Goal: Check status: Check status

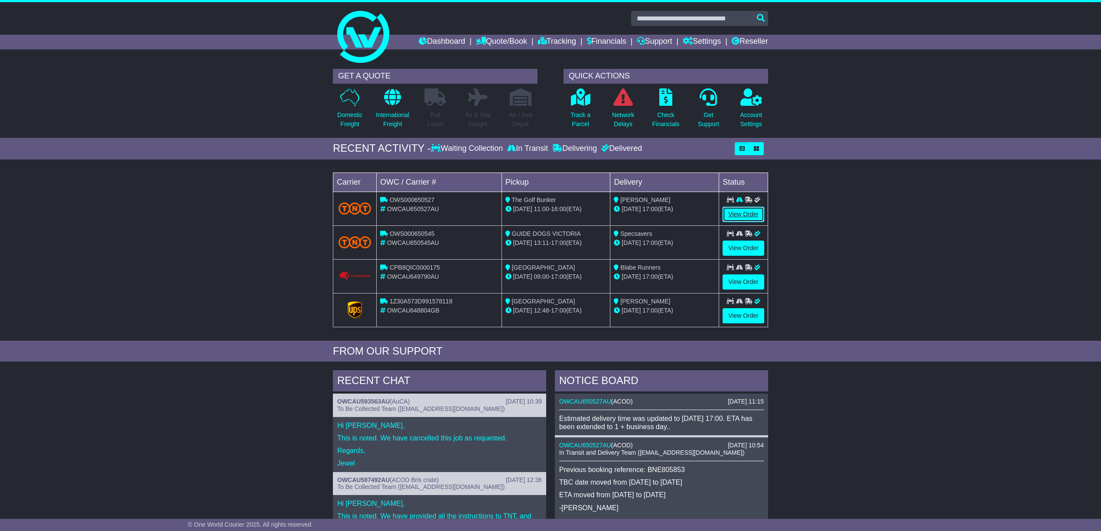
click at [742, 211] on link "View Order" at bounding box center [743, 214] width 42 height 15
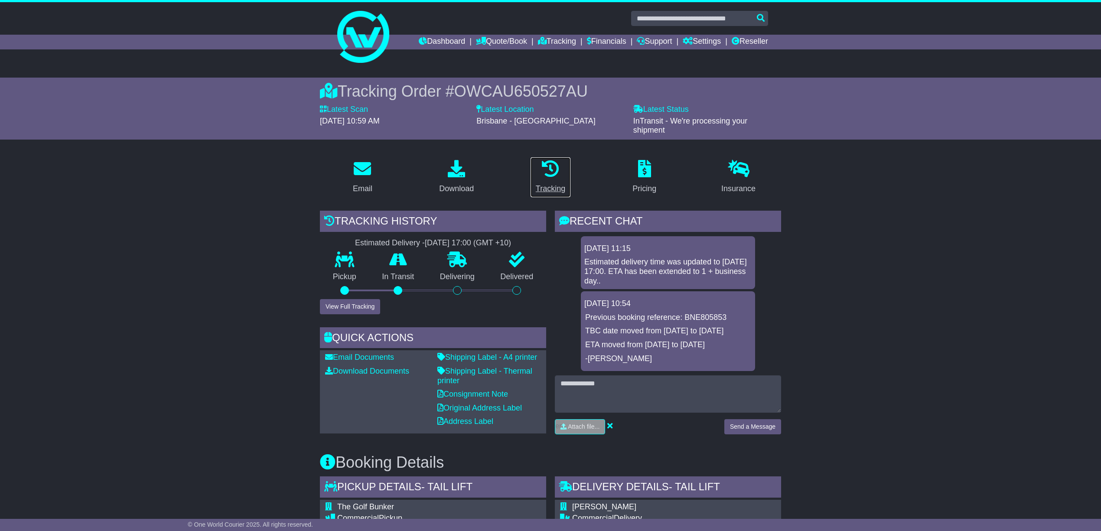
click at [550, 185] on div "Tracking" at bounding box center [550, 189] width 29 height 12
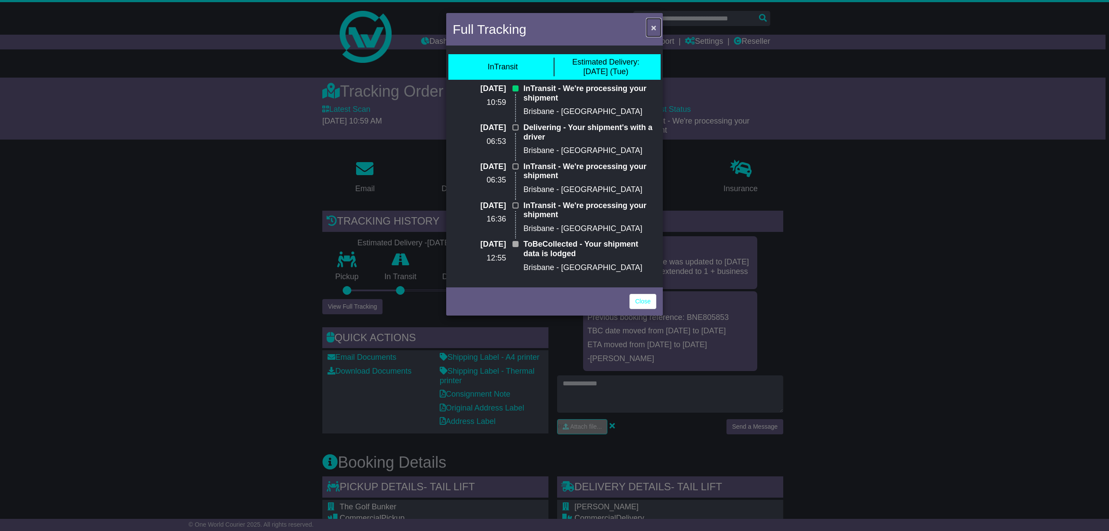
click at [654, 27] on span "×" at bounding box center [653, 28] width 5 height 10
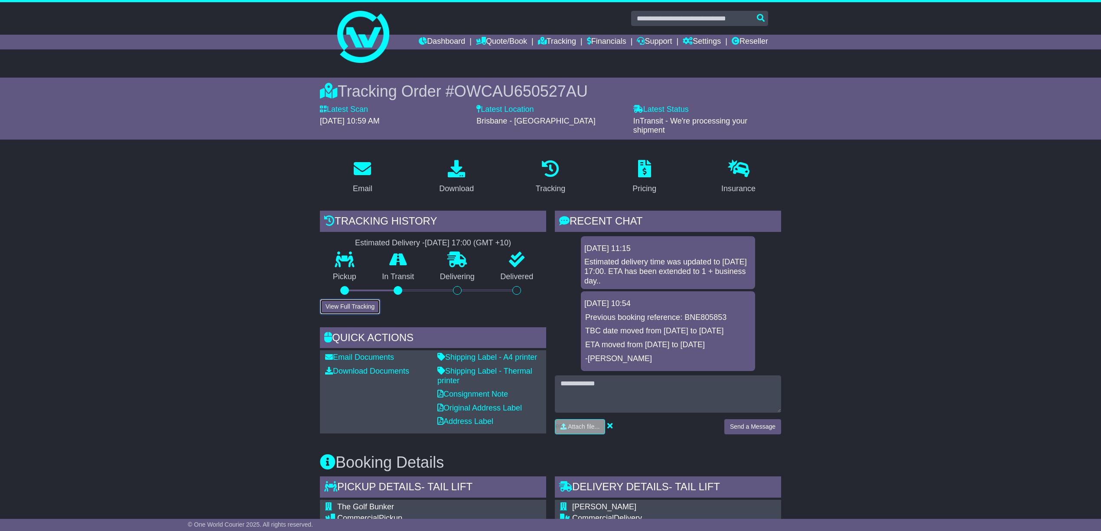
click at [345, 302] on button "View Full Tracking" at bounding box center [350, 306] width 60 height 15
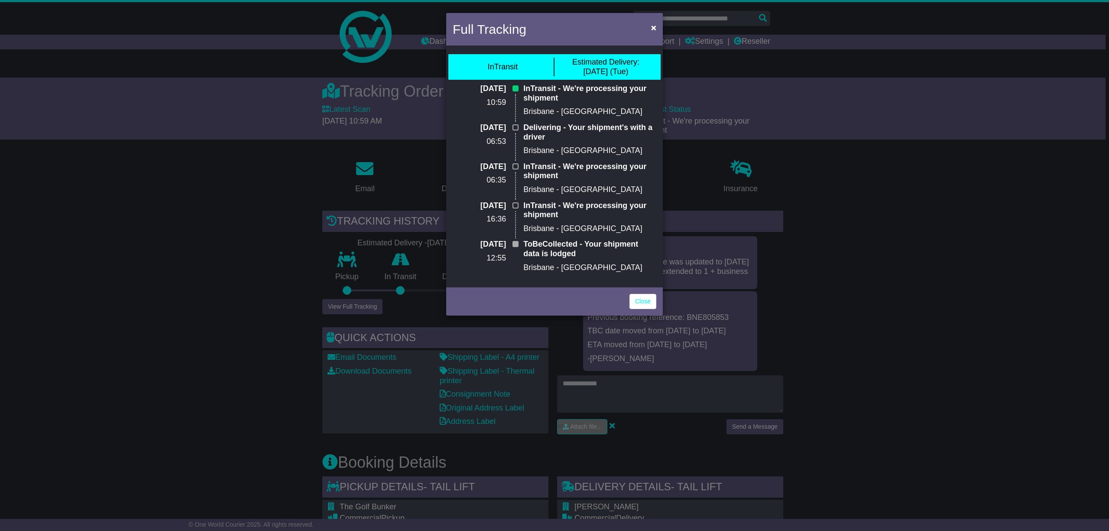
click at [864, 171] on div "Full Tracking × InTransit Estimated Delivery: 30 Sep (Tue) 29 Sep 2025 10:59 In…" at bounding box center [554, 265] width 1109 height 531
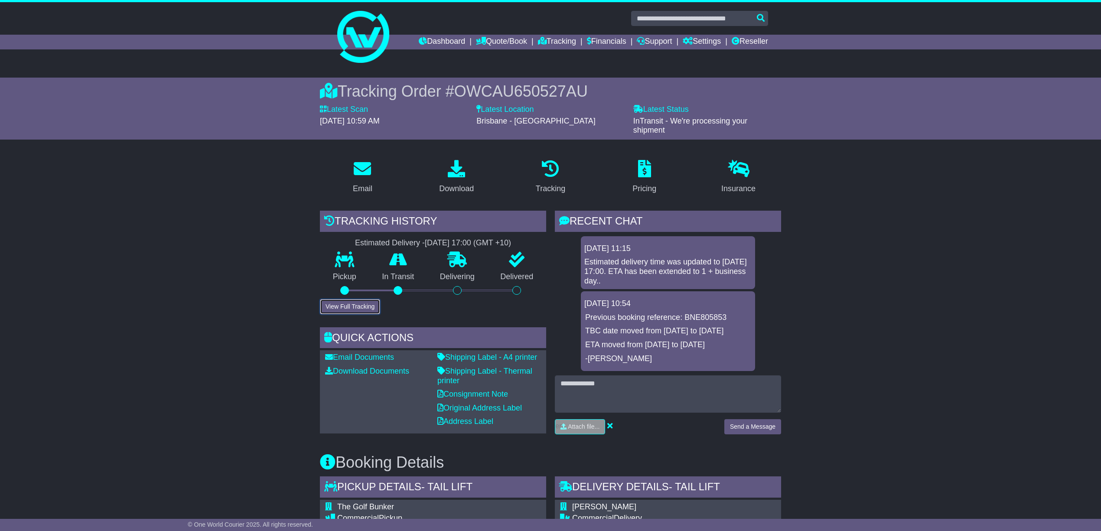
click at [355, 299] on button "View Full Tracking" at bounding box center [350, 306] width 60 height 15
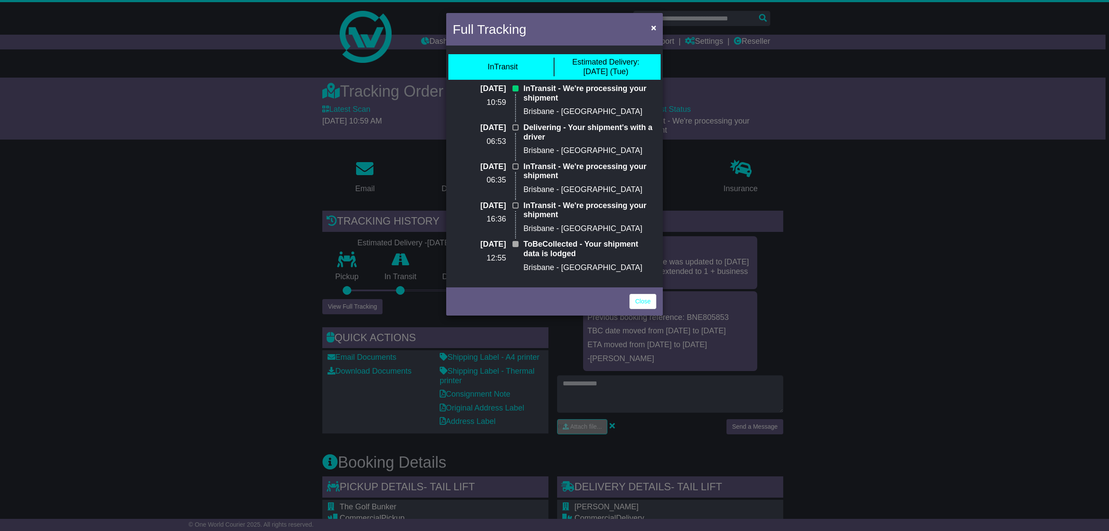
click at [888, 200] on div "Full Tracking × InTransit Estimated Delivery: 30 Sep (Tue) 29 Sep 2025 10:59 In…" at bounding box center [554, 265] width 1109 height 531
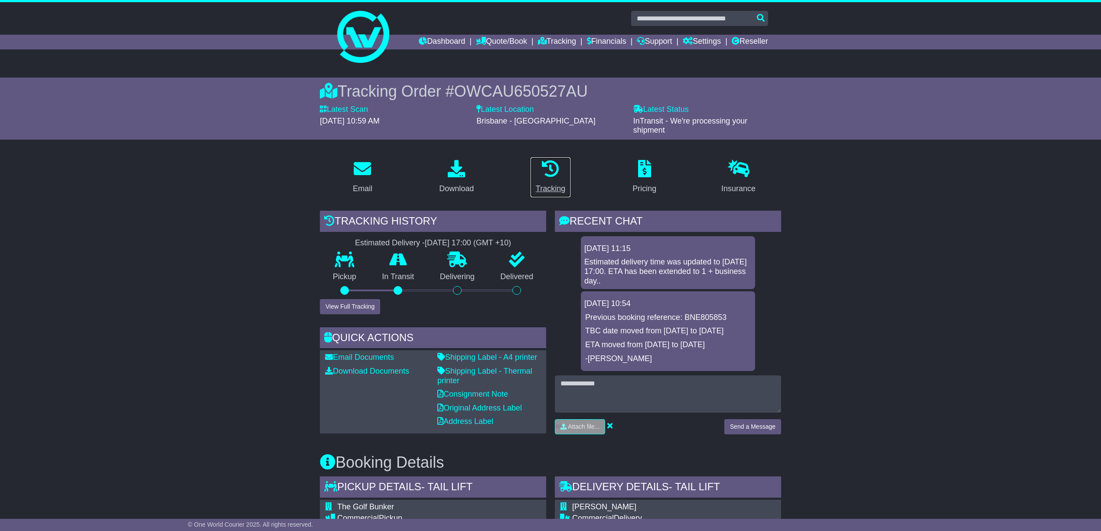
click at [553, 173] on icon at bounding box center [550, 168] width 17 height 17
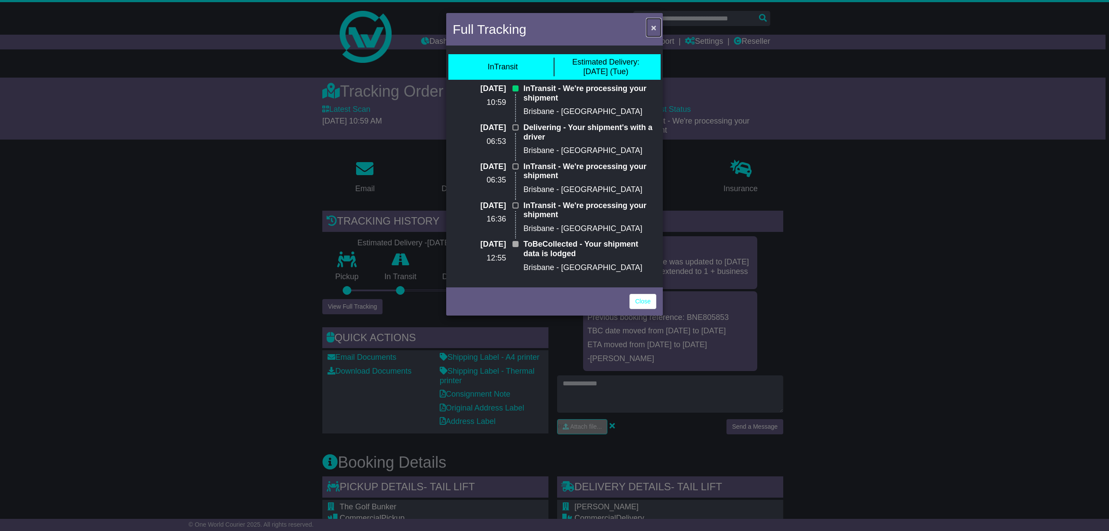
click at [656, 29] on span "×" at bounding box center [653, 28] width 5 height 10
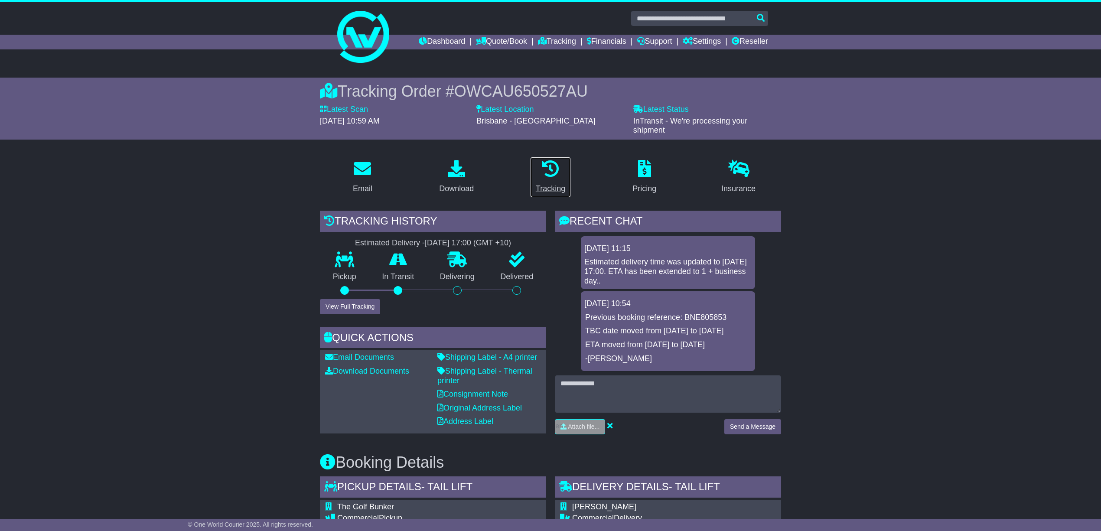
click at [556, 184] on div "Tracking" at bounding box center [550, 189] width 29 height 12
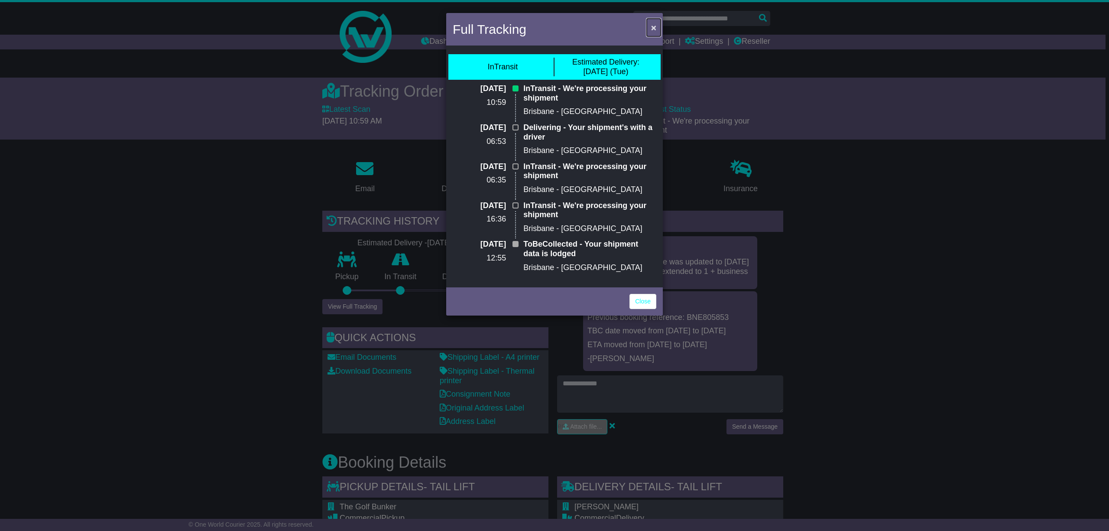
click at [656, 26] on span "×" at bounding box center [653, 28] width 5 height 10
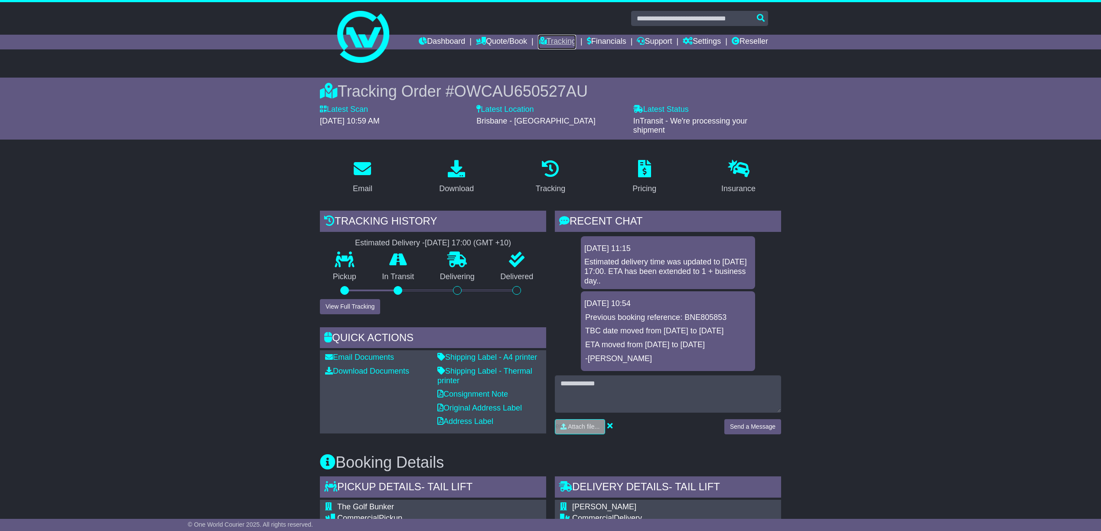
click at [545, 39] on link "Tracking" at bounding box center [557, 42] width 38 height 15
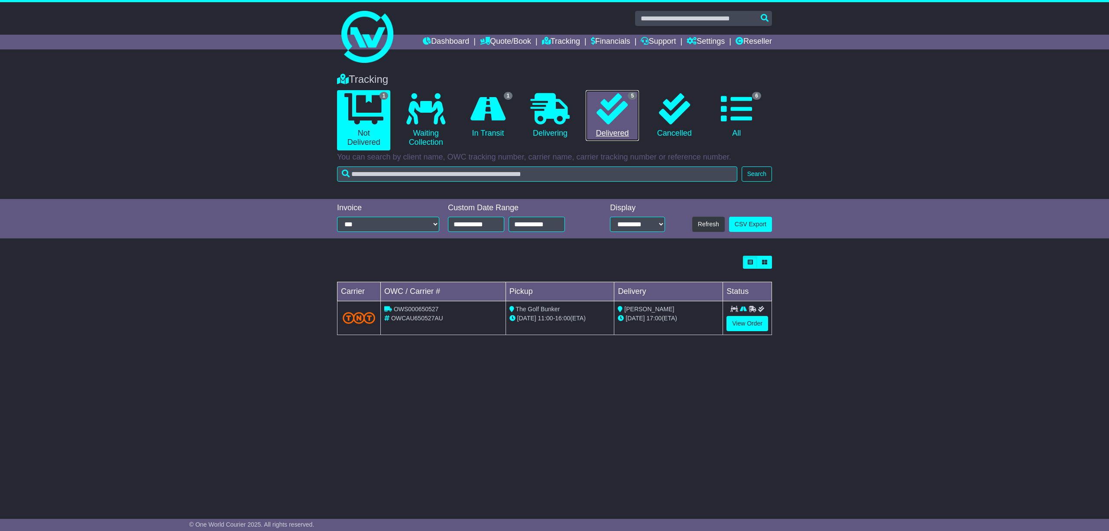
click at [608, 130] on link "5 Delivered" at bounding box center [612, 115] width 53 height 51
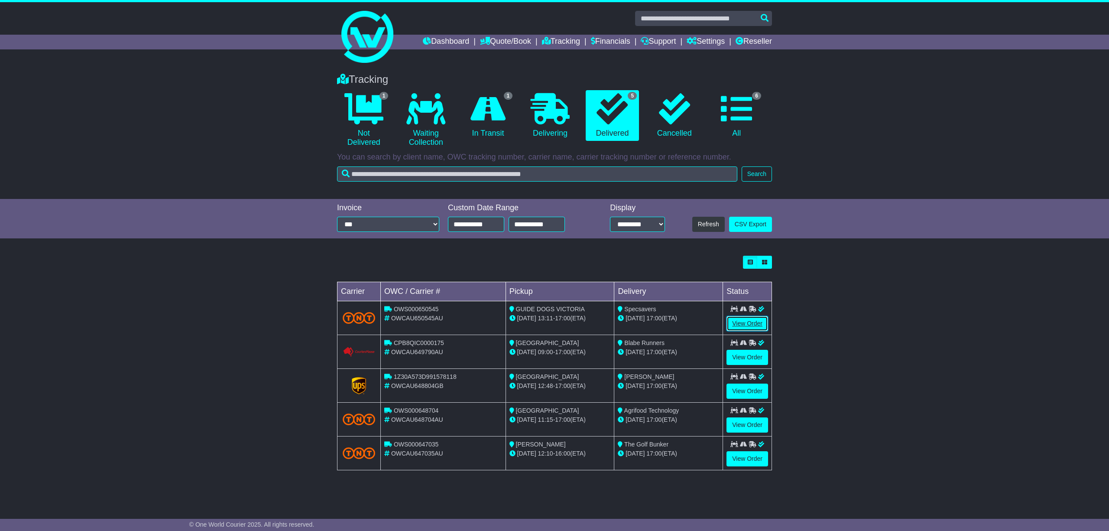
click at [749, 324] on link "View Order" at bounding box center [748, 323] width 42 height 15
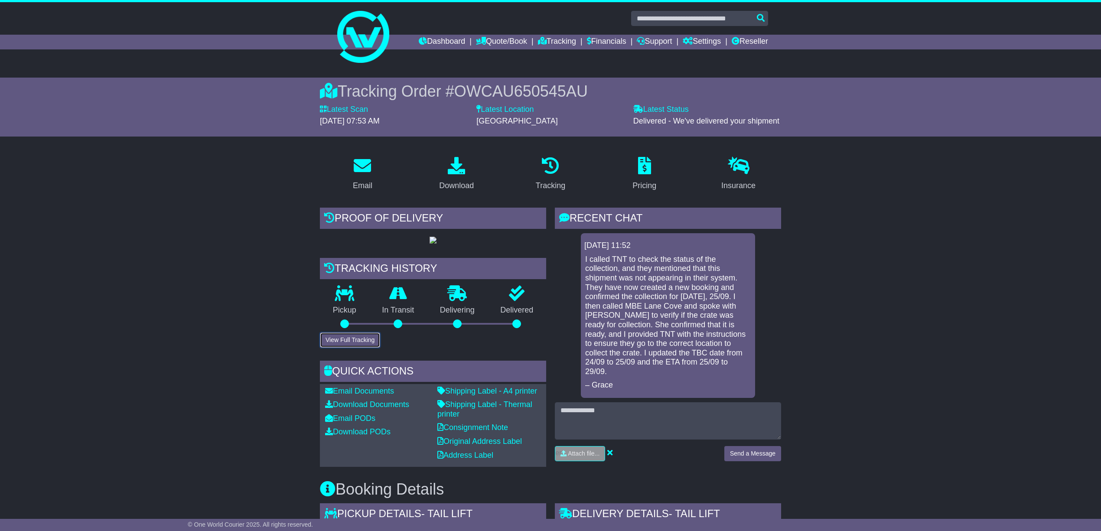
click at [351, 348] on button "View Full Tracking" at bounding box center [350, 339] width 60 height 15
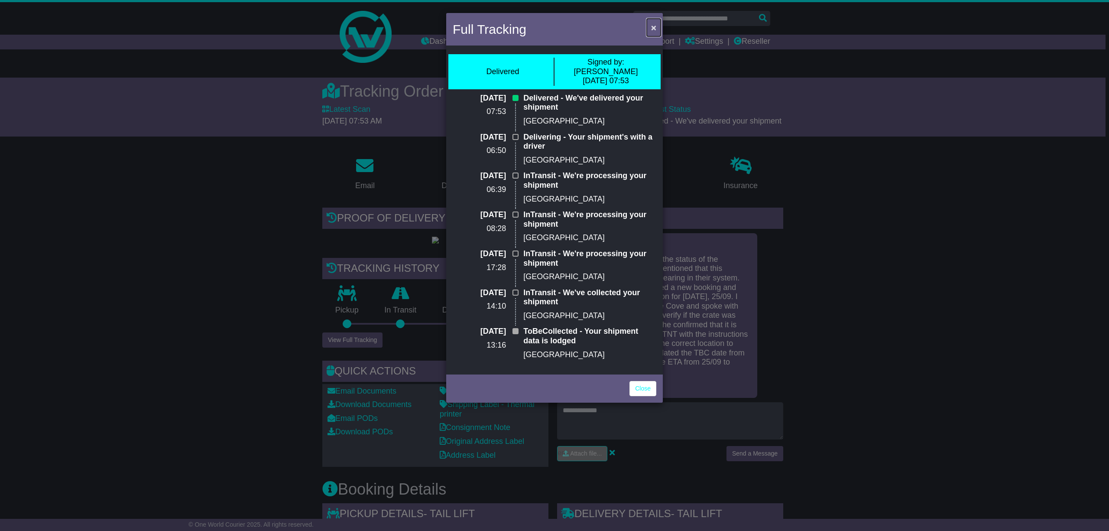
click at [653, 26] on span "×" at bounding box center [653, 28] width 5 height 10
